Goal: Check status: Check status

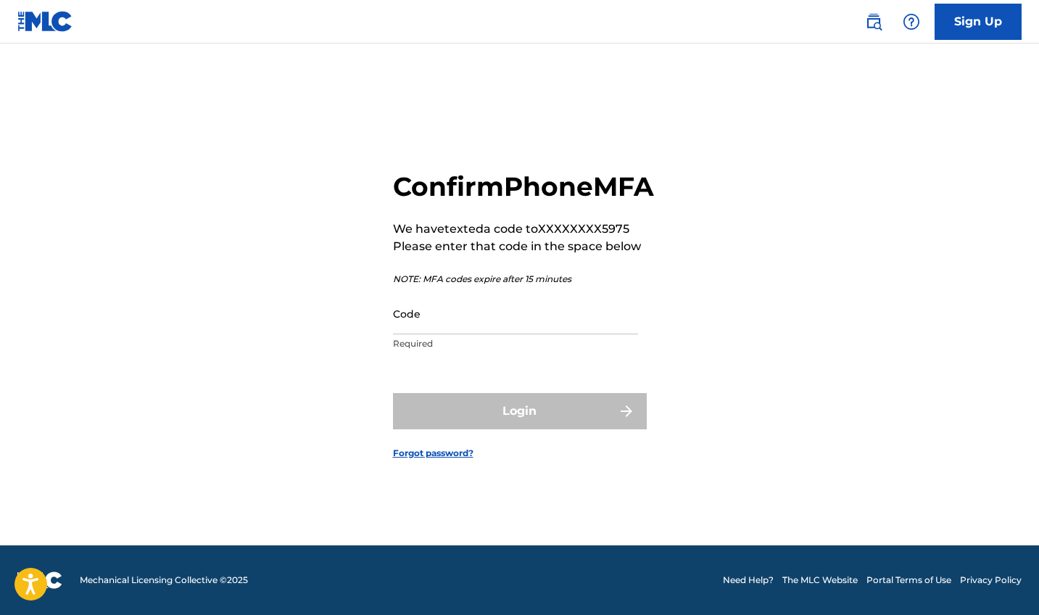
click at [432, 333] on input "Code" at bounding box center [515, 313] width 245 height 41
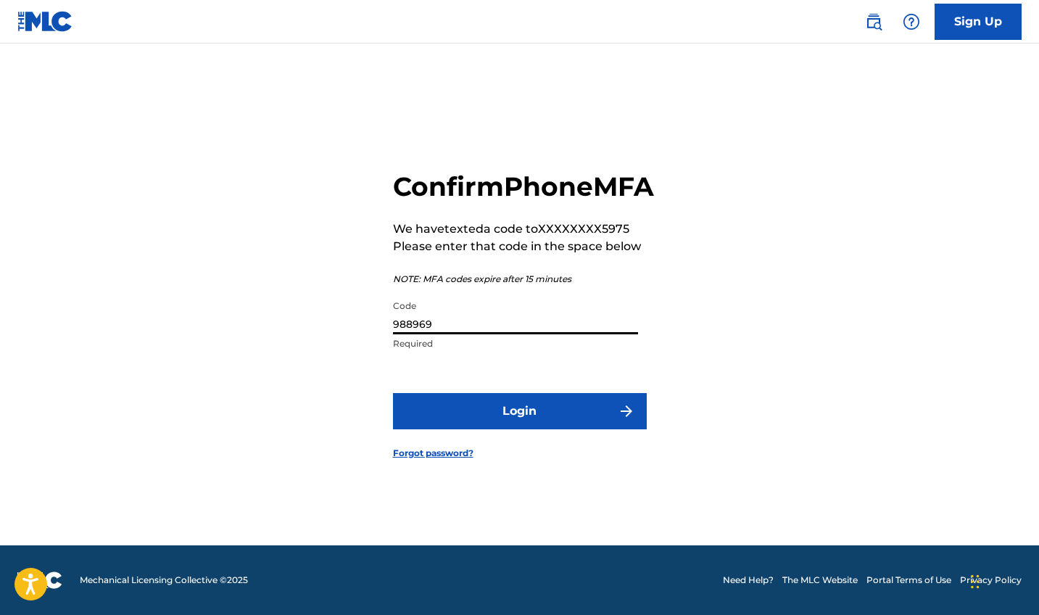
type input "988969"
click at [505, 423] on button "Login" at bounding box center [520, 411] width 254 height 36
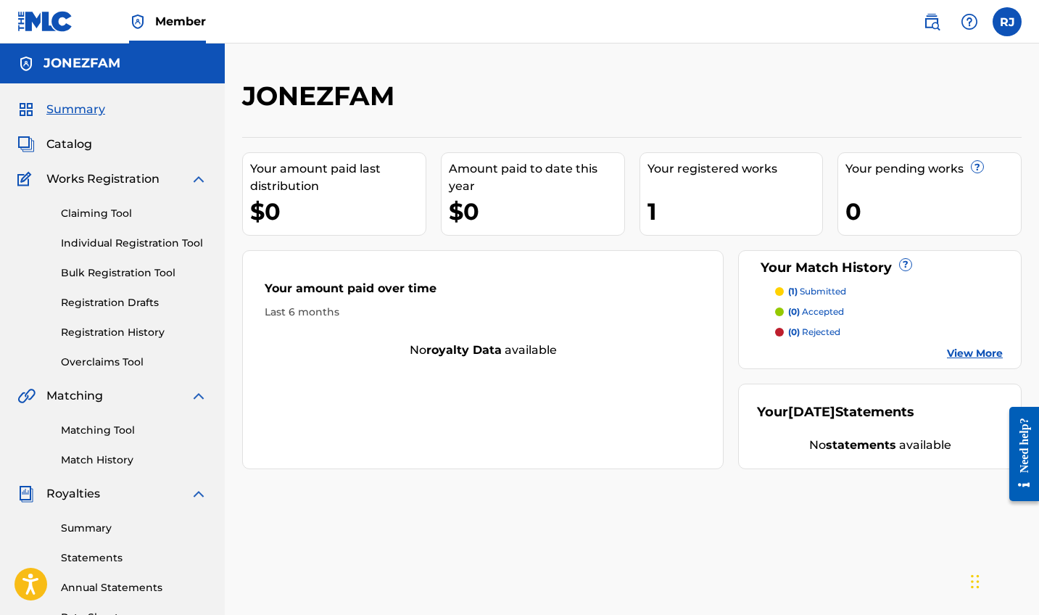
click at [109, 330] on link "Registration History" at bounding box center [134, 332] width 147 height 15
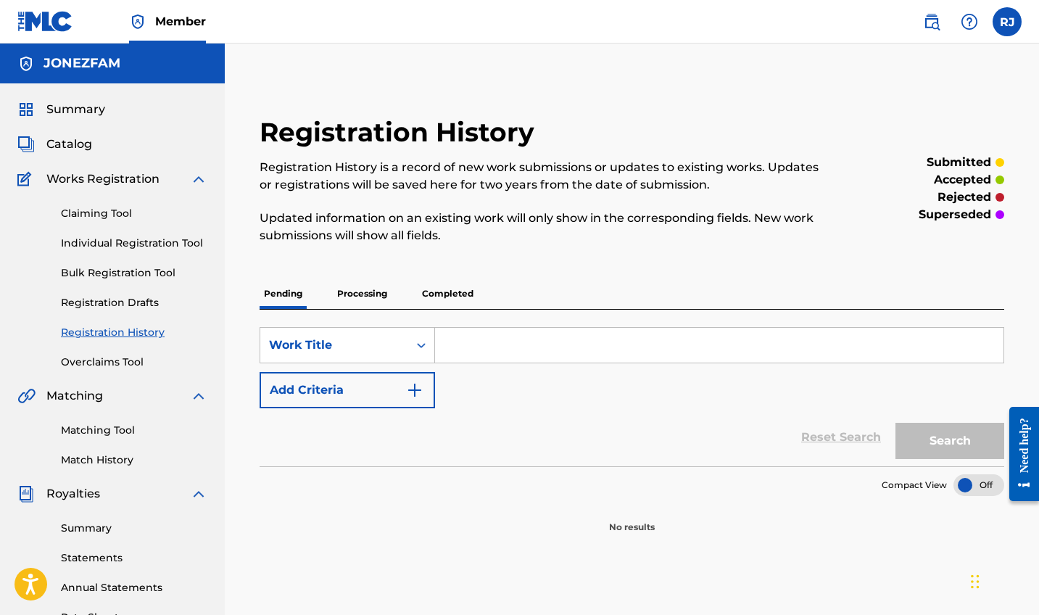
click at [370, 294] on p "Processing" at bounding box center [362, 294] width 59 height 30
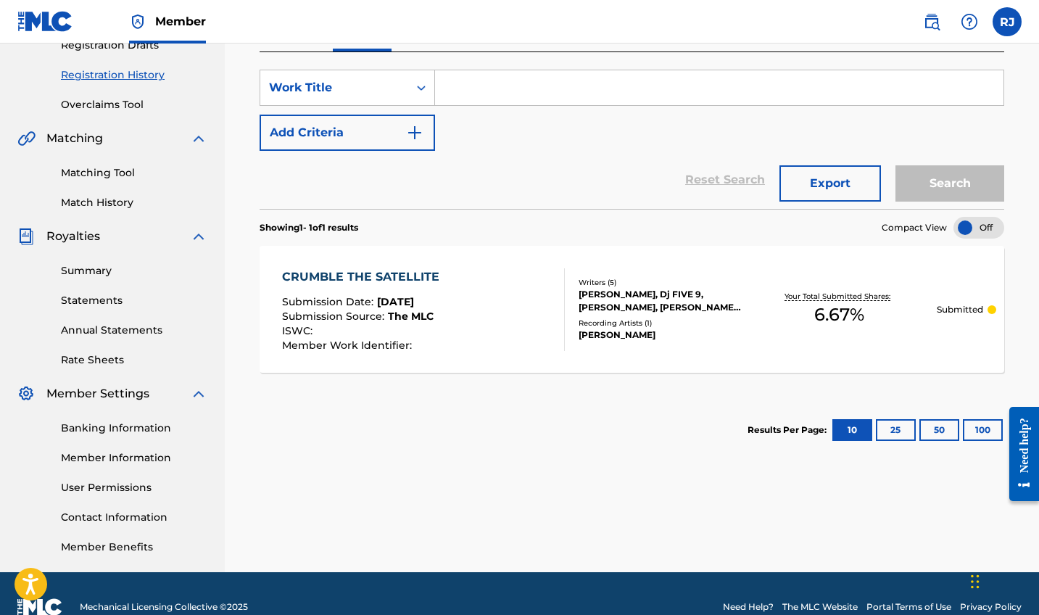
scroll to position [276, 0]
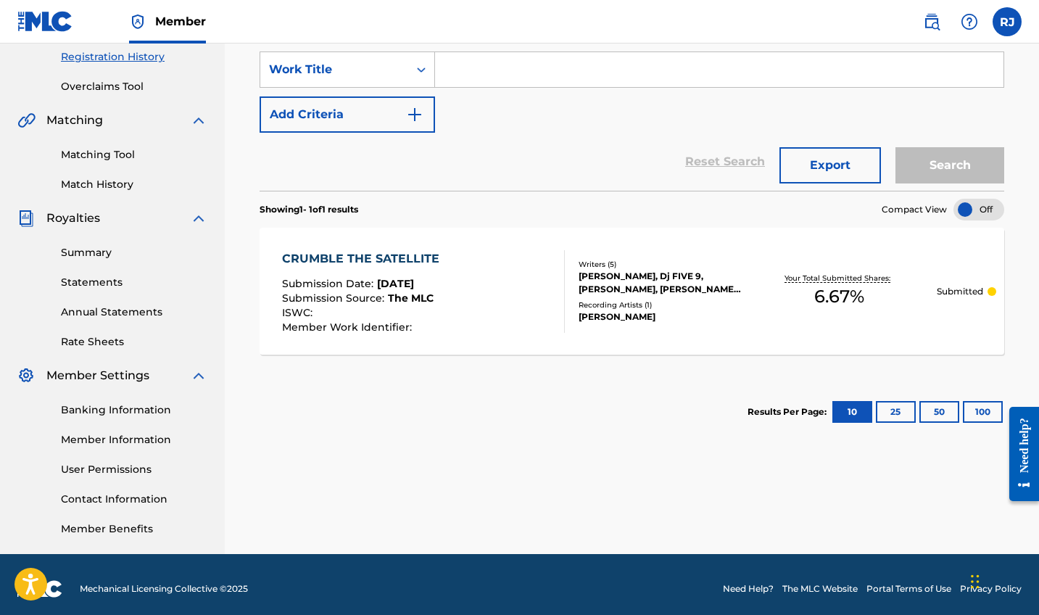
click at [668, 275] on div "[PERSON_NAME], Dj FIVE 9, [PERSON_NAME], [PERSON_NAME] CHIC MAGNET" at bounding box center [660, 283] width 163 height 26
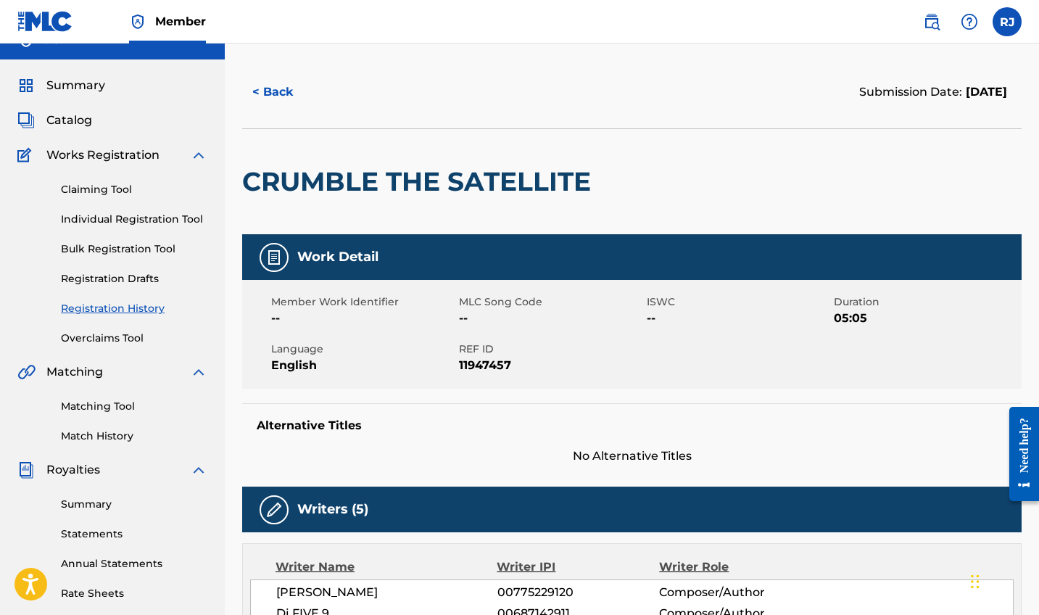
scroll to position [12, 0]
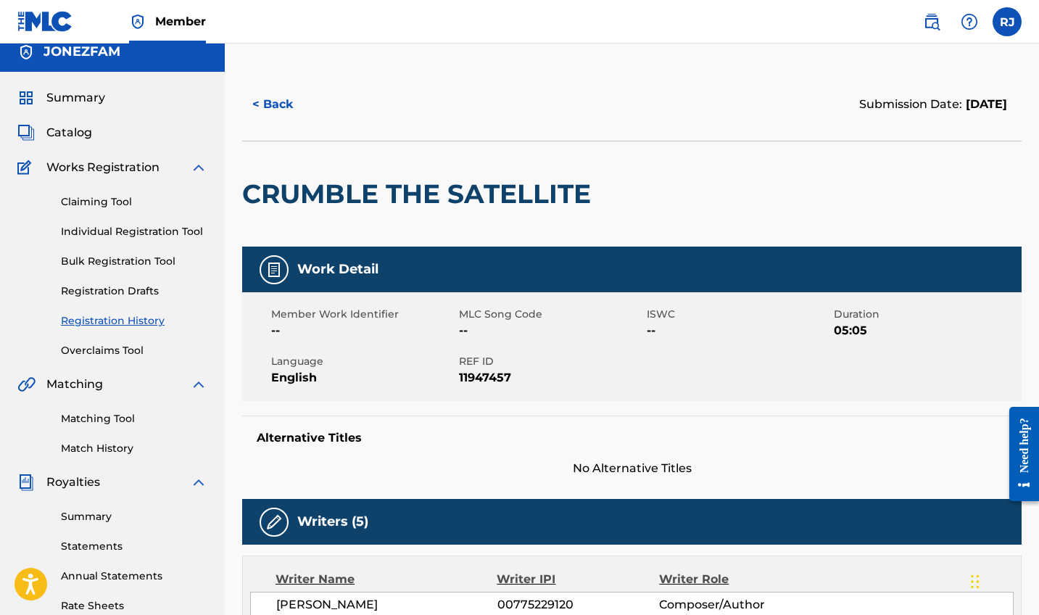
click at [63, 96] on span "Summary" at bounding box center [75, 97] width 59 height 17
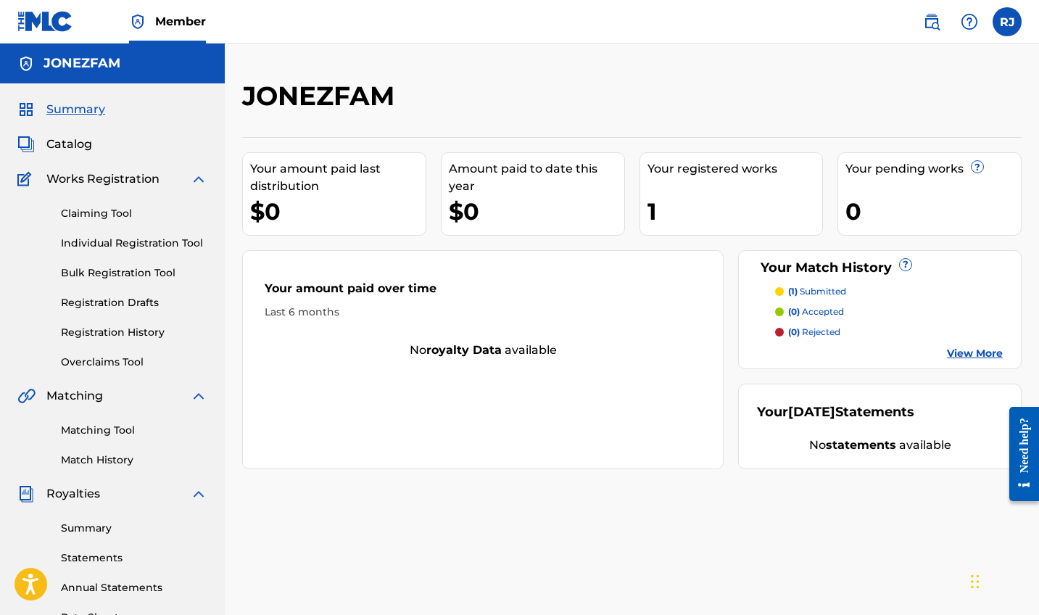
click at [979, 355] on link "View More" at bounding box center [975, 353] width 56 height 15
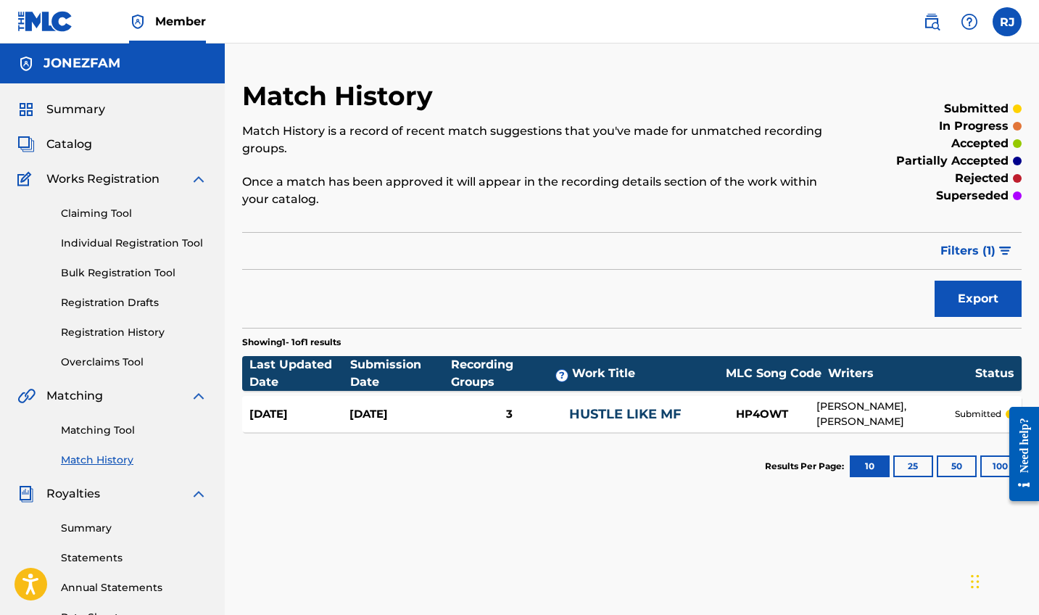
click at [76, 66] on h5 "JONEZFAM" at bounding box center [82, 63] width 77 height 17
click at [74, 108] on span "Summary" at bounding box center [75, 109] width 59 height 17
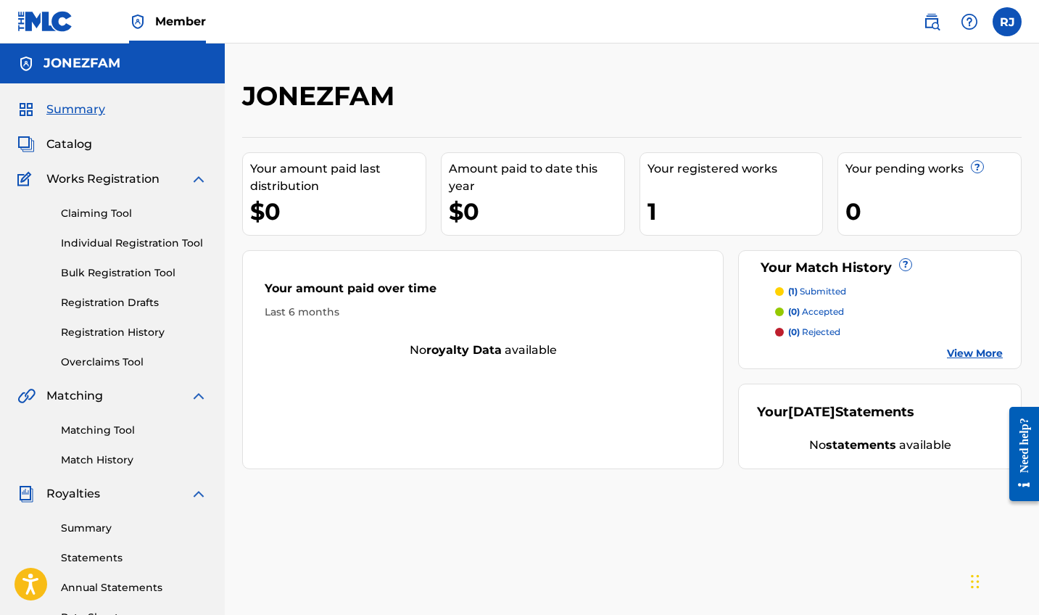
click at [349, 249] on div "Your amount paid last distribution $0 Amount paid to date this year $0 Your reg…" at bounding box center [632, 303] width 780 height 332
click at [112, 325] on link "Registration History" at bounding box center [134, 332] width 147 height 15
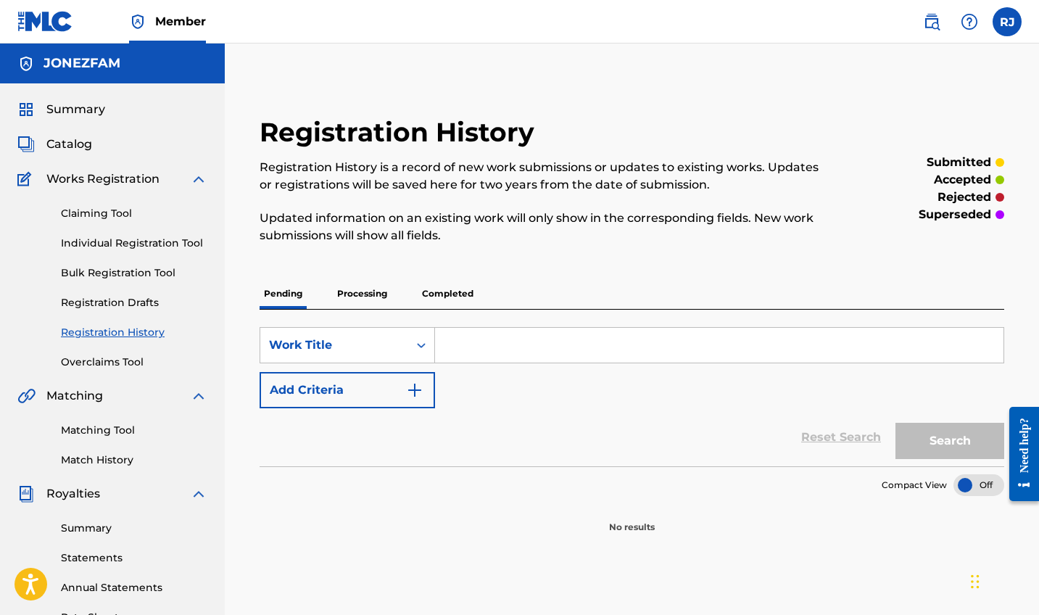
click at [450, 292] on p "Completed" at bounding box center [448, 294] width 60 height 30
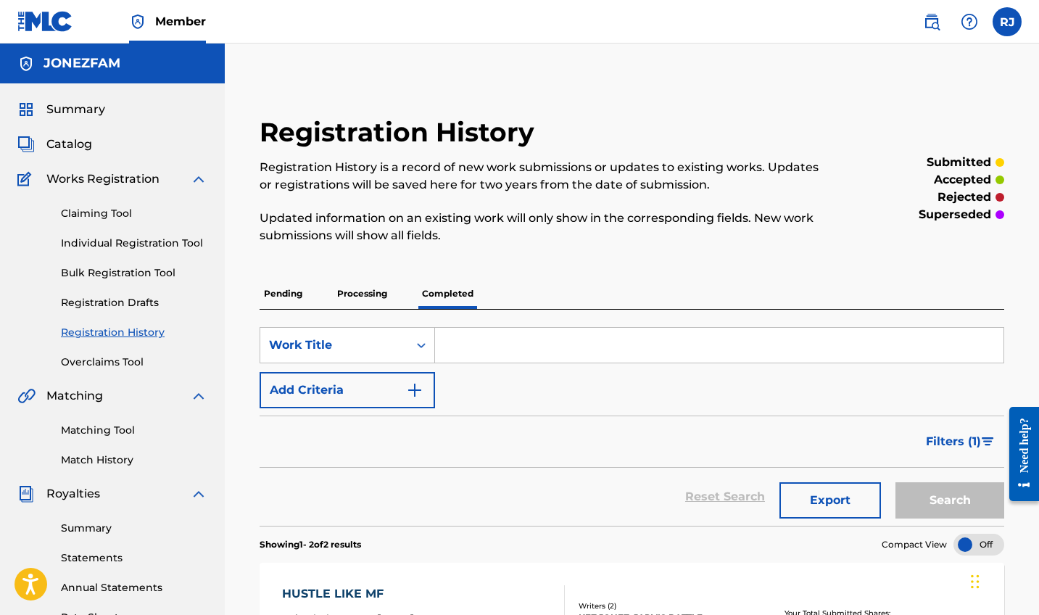
click at [83, 104] on span "Summary" at bounding box center [75, 109] width 59 height 17
